Goal: Task Accomplishment & Management: Use online tool/utility

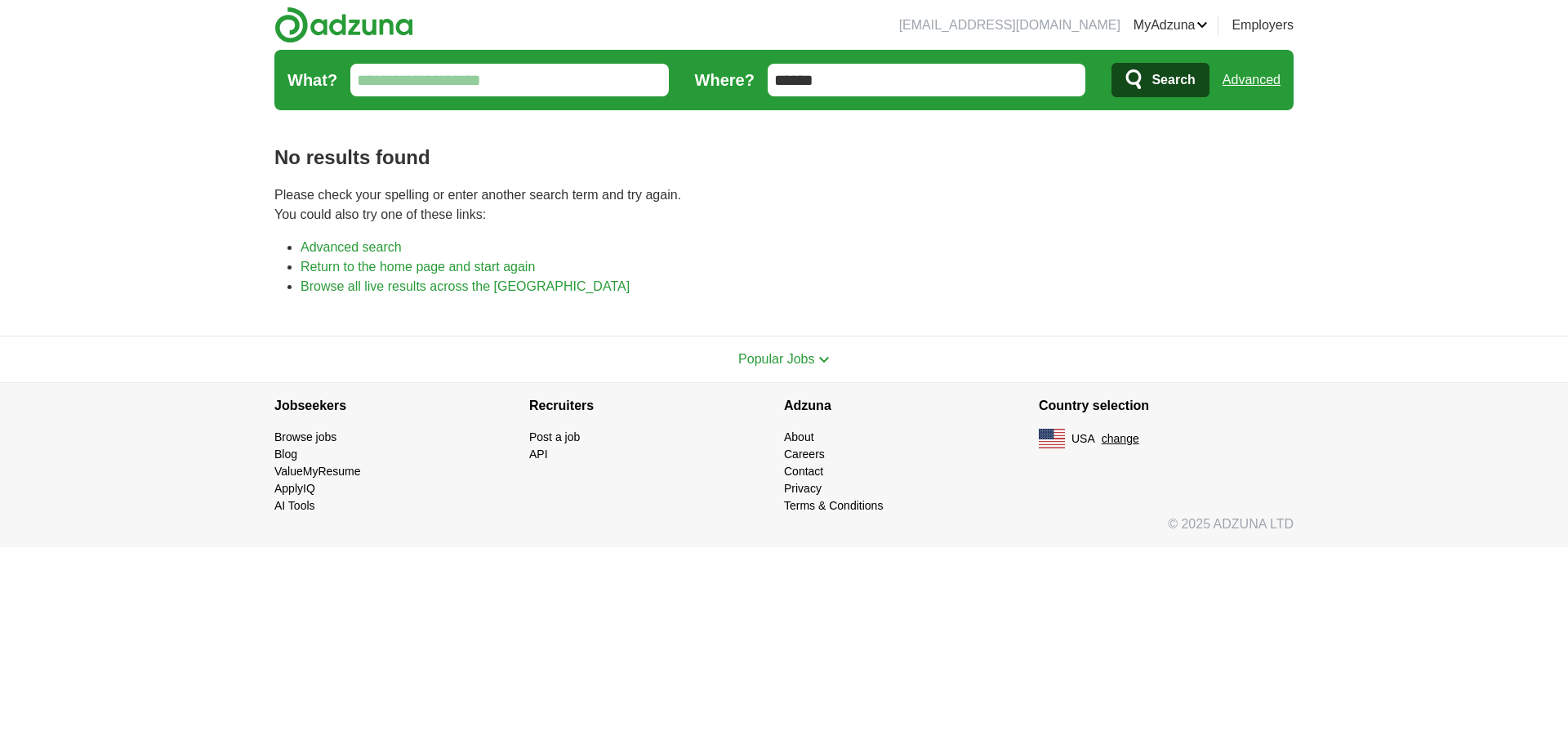
drag, startPoint x: 862, startPoint y: 69, endPoint x: 627, endPoint y: 88, distance: 235.8
click at [627, 88] on form "What? Where? ****** Search Advanced" at bounding box center [784, 80] width 1019 height 60
type input "*****"
click at [1177, 70] on span "Search" at bounding box center [1172, 80] width 43 height 33
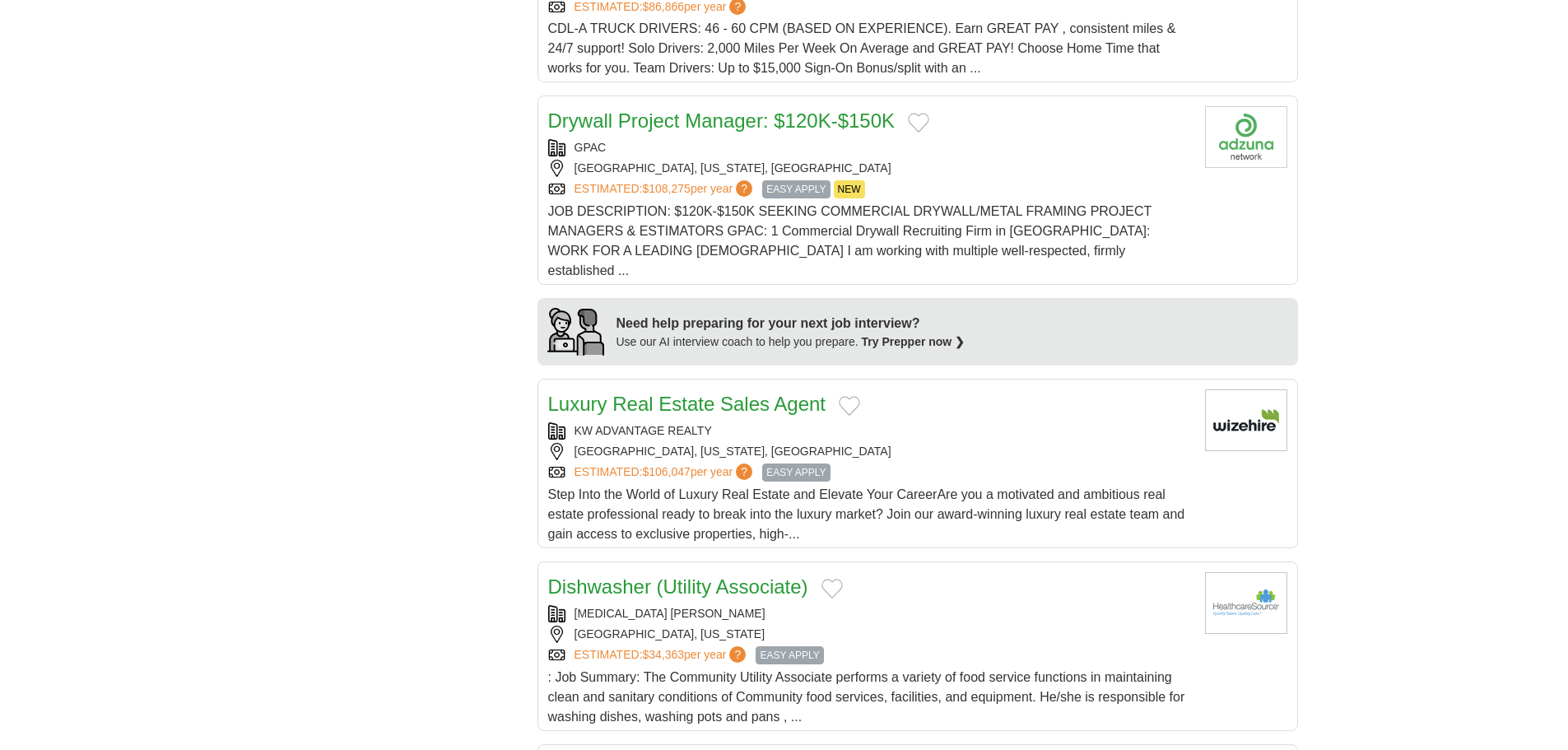
scroll to position [1317, 0]
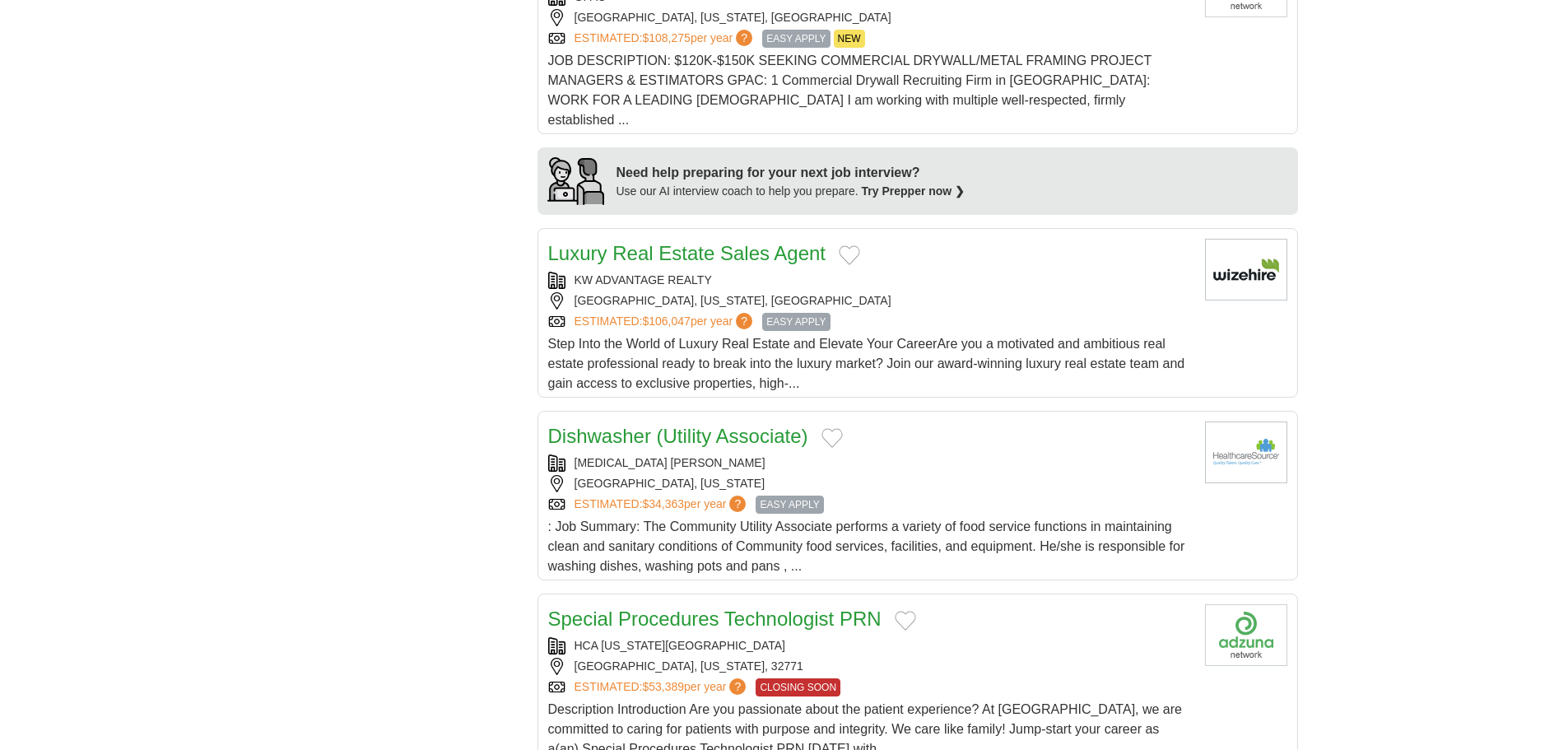
click at [881, 475] on div "[GEOGRAPHIC_DATA], [US_STATE]" at bounding box center [870, 483] width 644 height 17
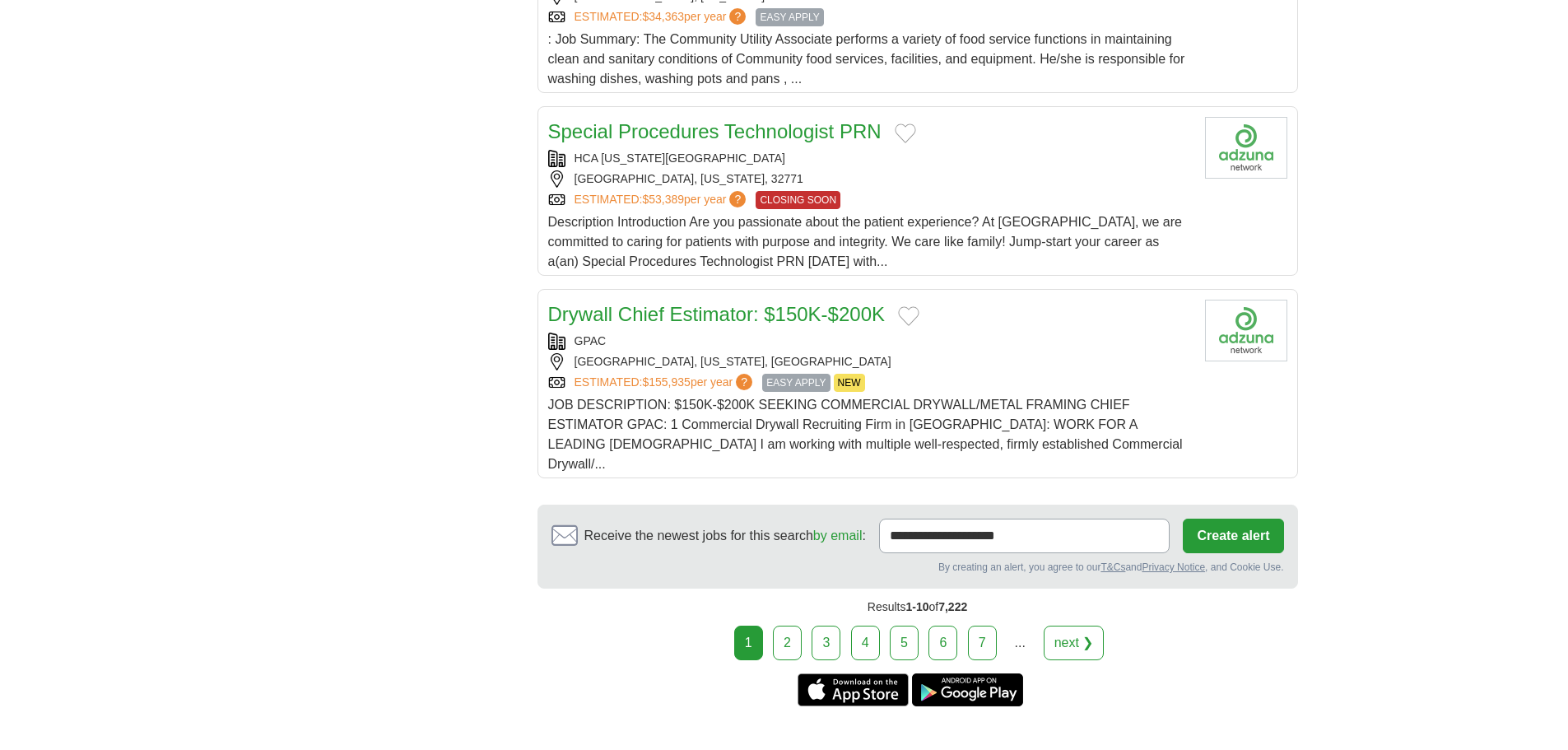
scroll to position [1812, 0]
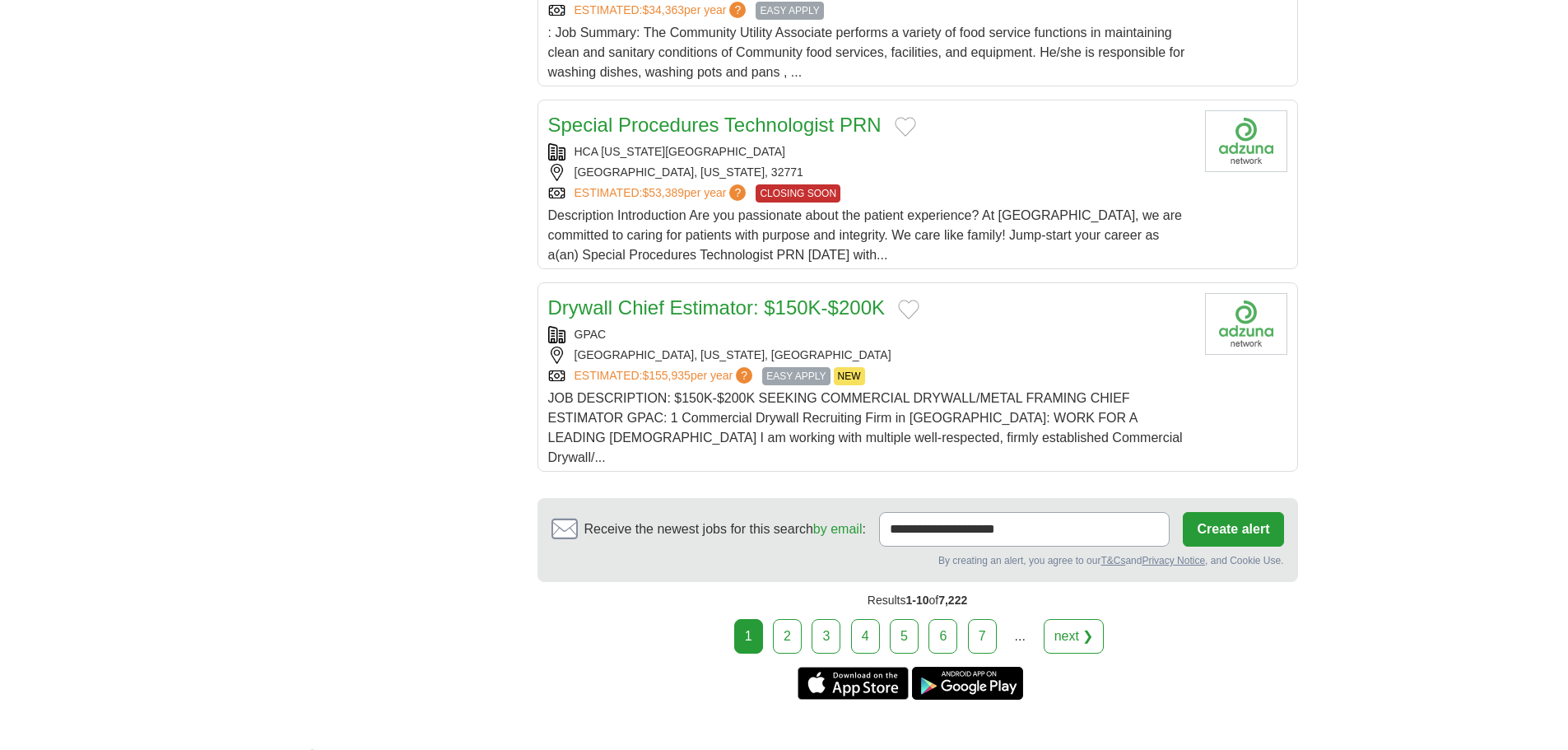
click at [799, 619] on link "2" at bounding box center [787, 636] width 29 height 34
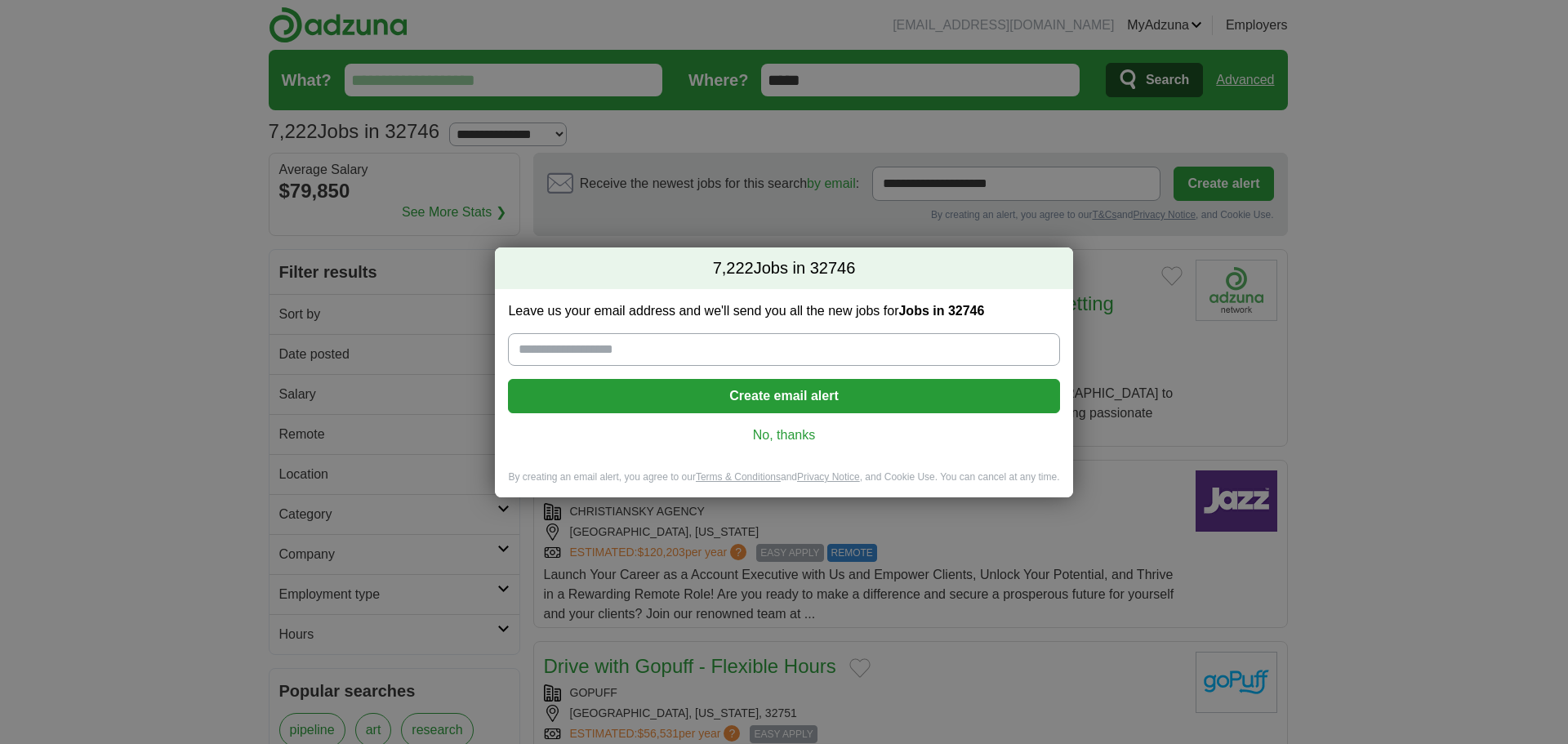
click at [797, 435] on link "No, thanks" at bounding box center [784, 435] width 525 height 18
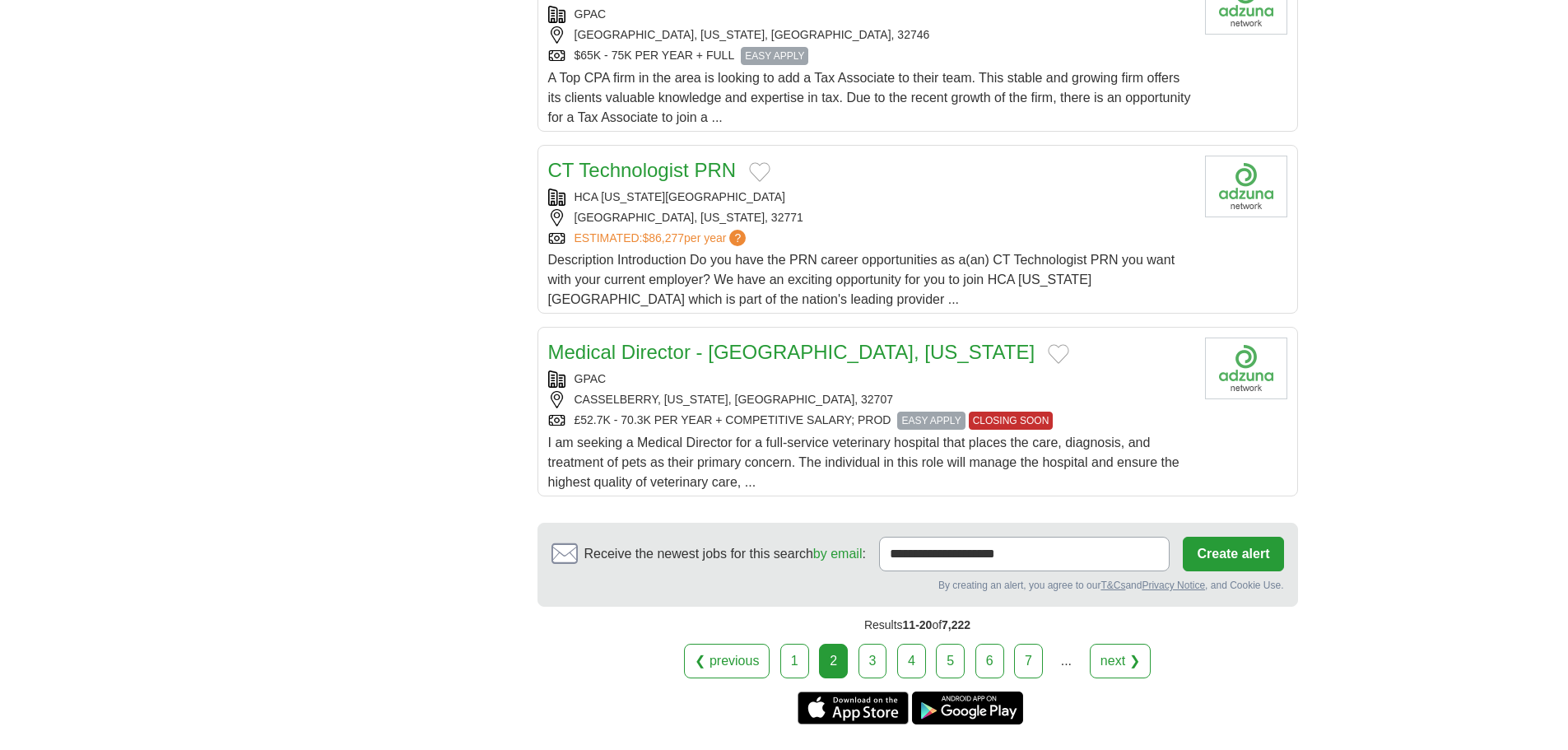
scroll to position [1812, 0]
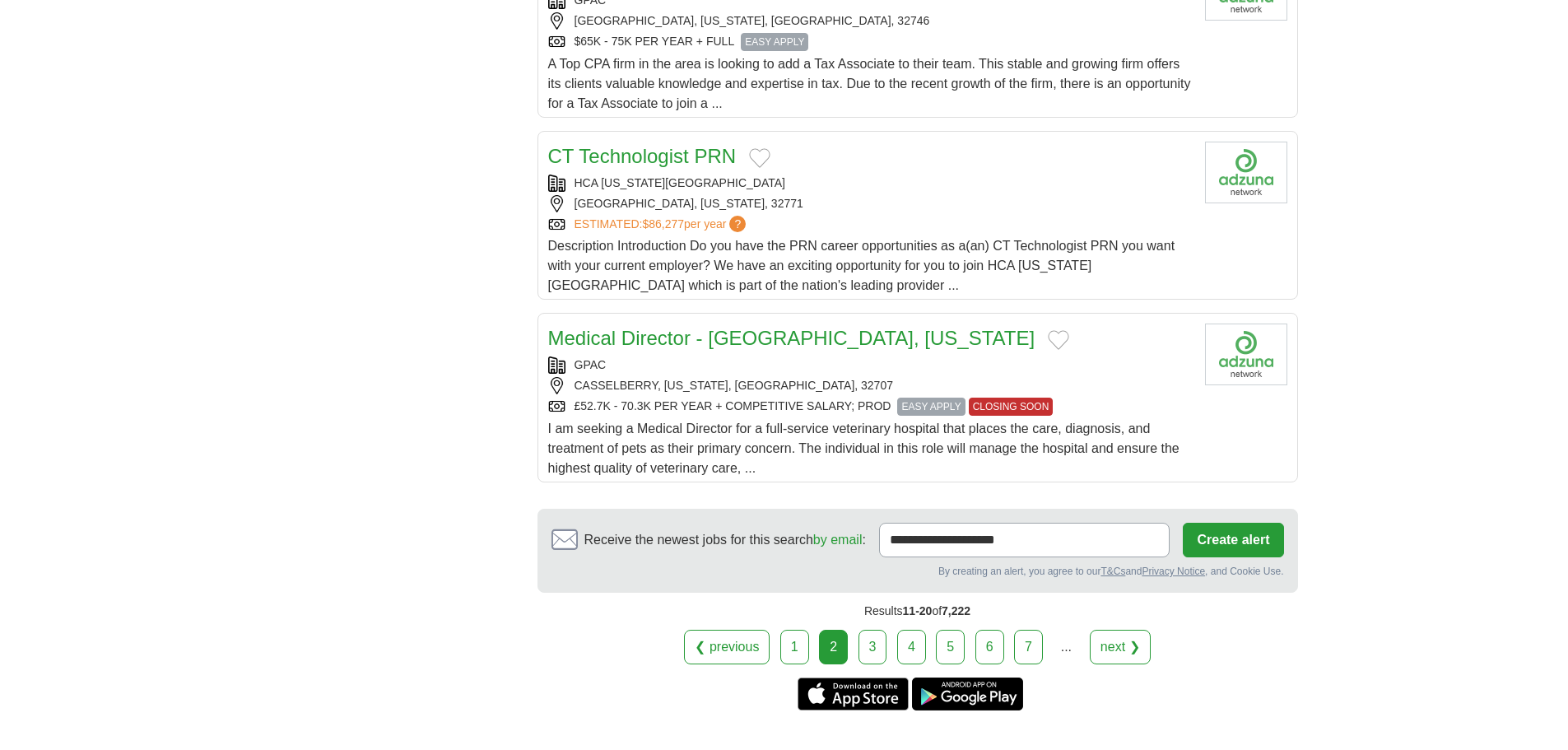
click at [876, 630] on link "3" at bounding box center [873, 647] width 29 height 34
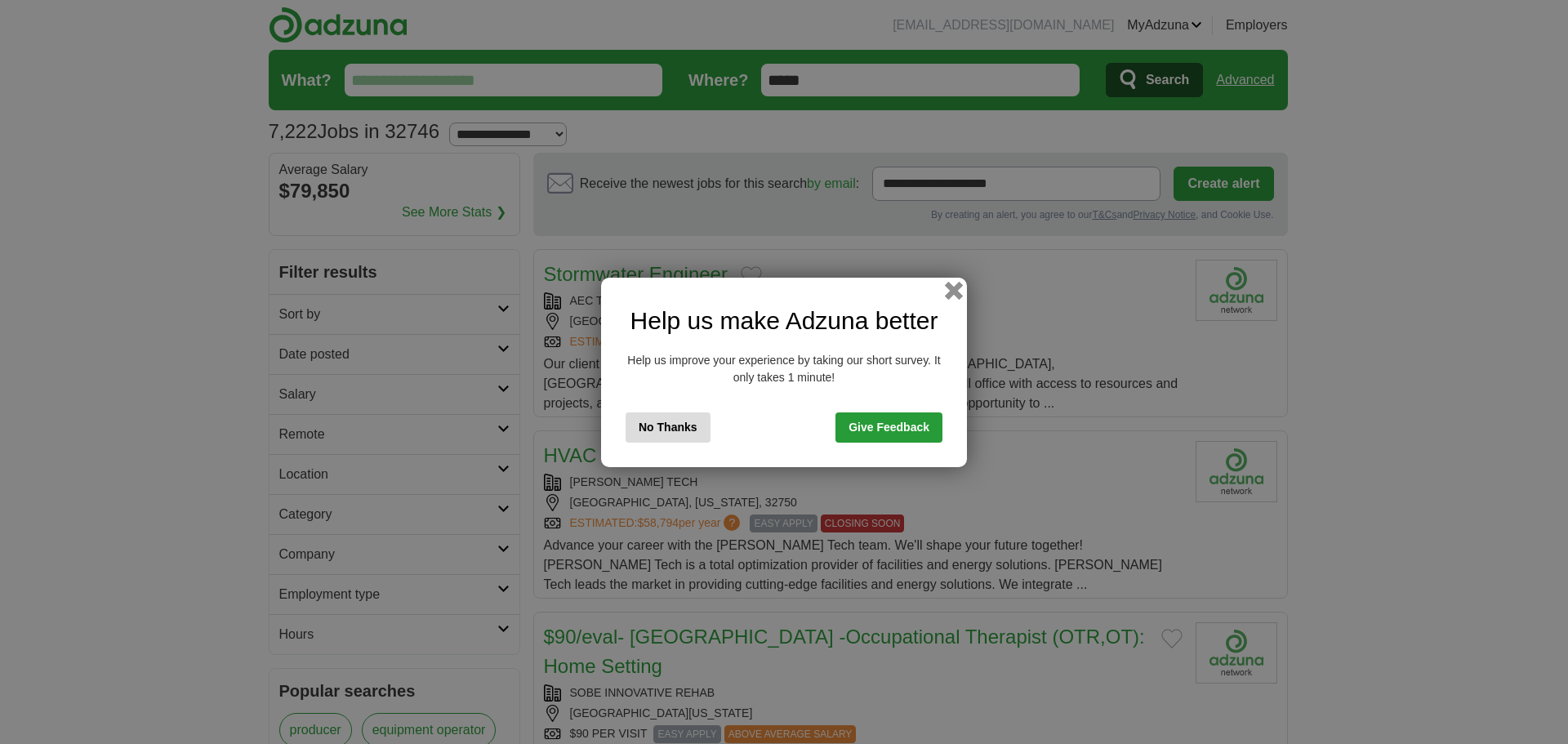
click at [956, 291] on button "button" at bounding box center [953, 290] width 18 height 18
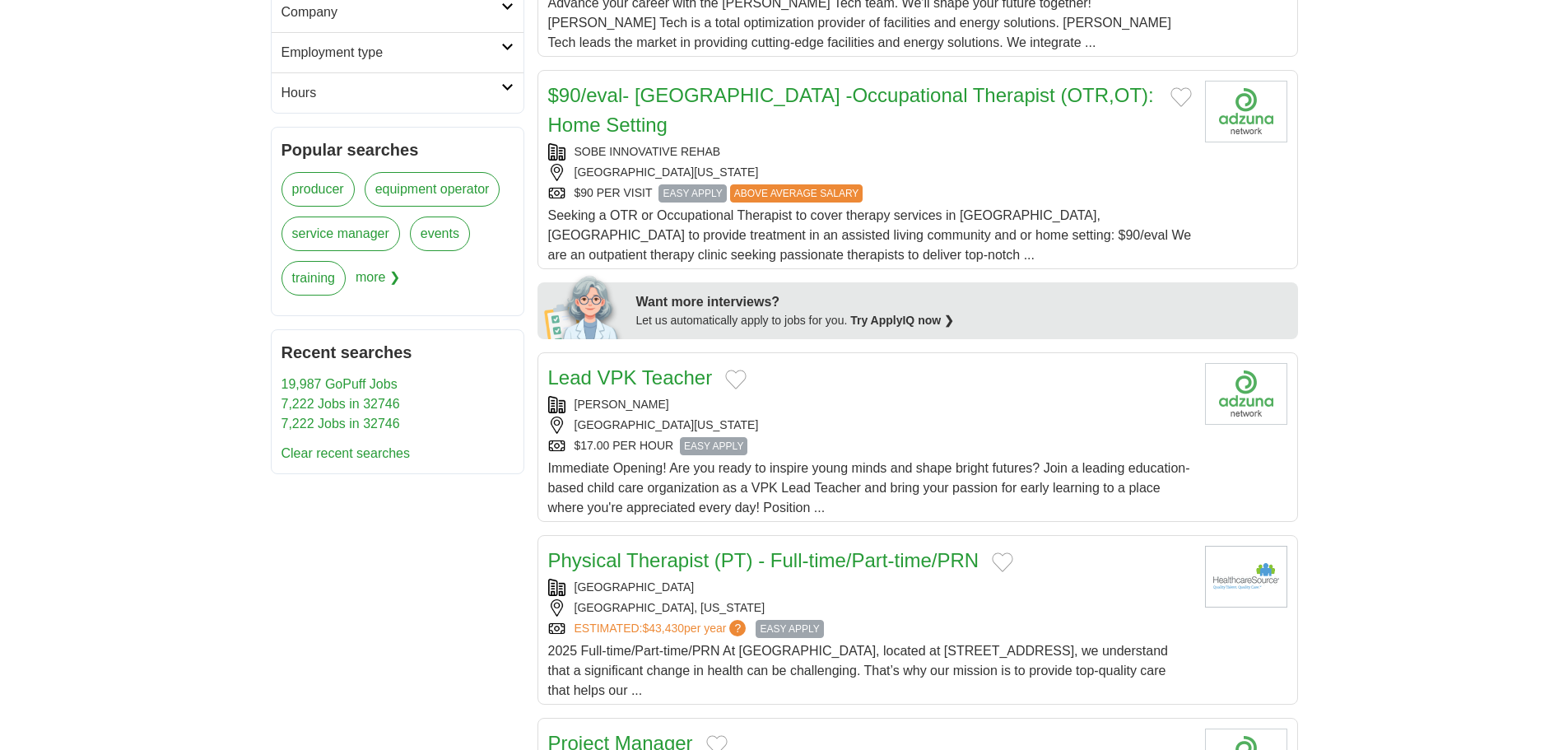
scroll to position [577, 0]
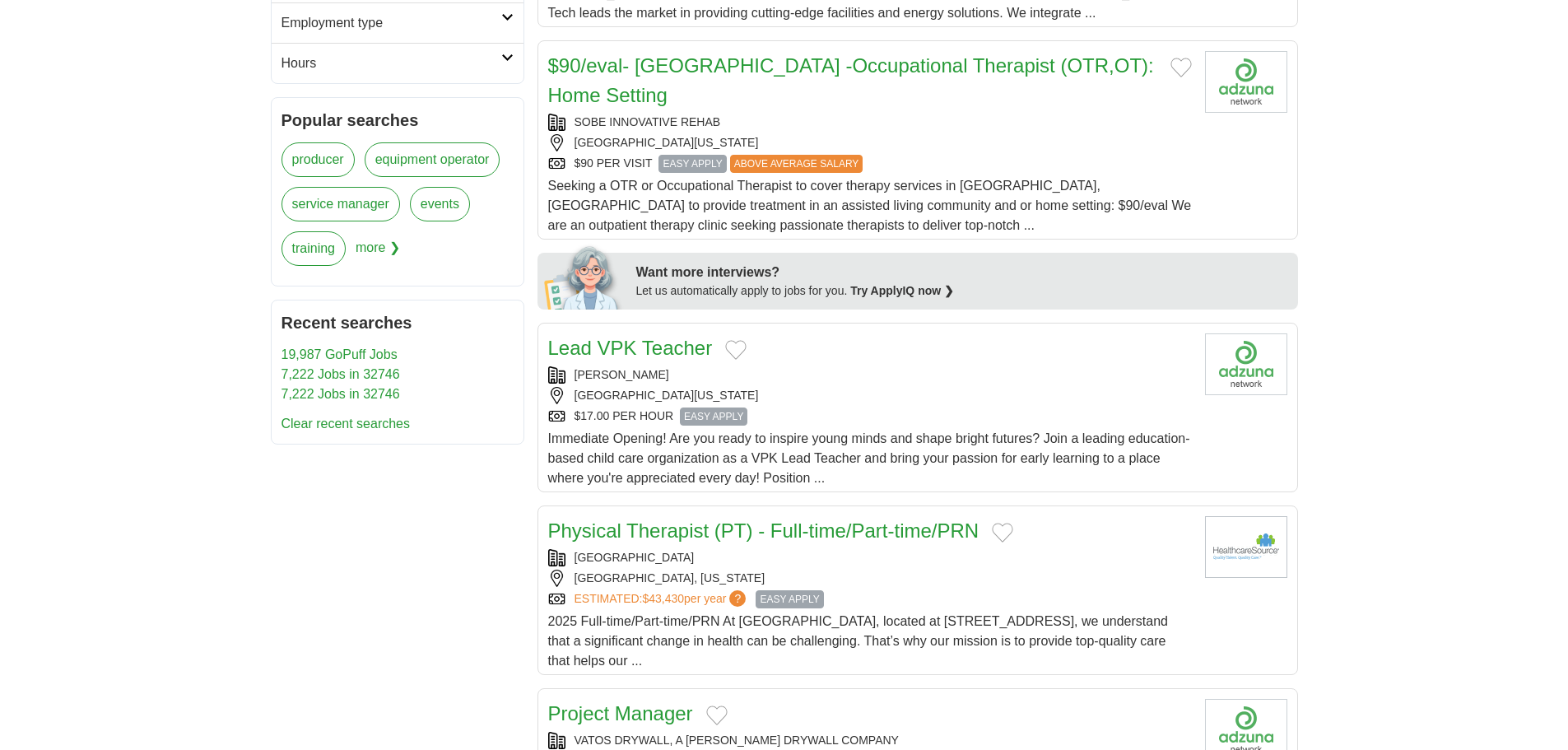
click at [789, 459] on span "Immediate Opening! Are you ready to inspire young minds and shape bright future…" at bounding box center [869, 458] width 642 height 54
